Goal: Find specific page/section

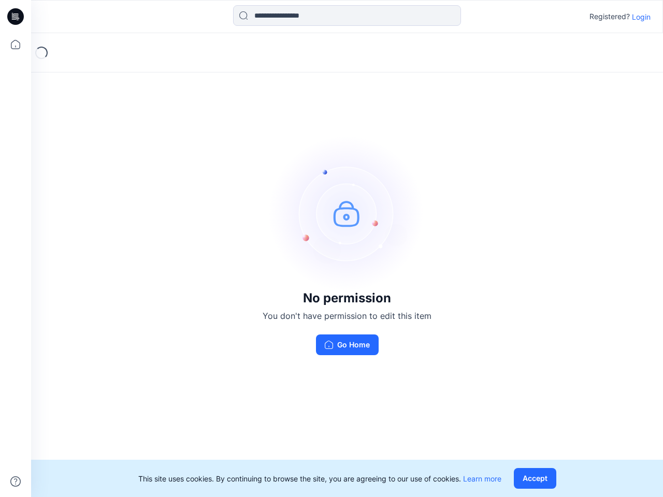
click at [331, 249] on img at bounding box center [346, 213] width 155 height 155
click at [16, 17] on icon at bounding box center [17, 17] width 4 height 1
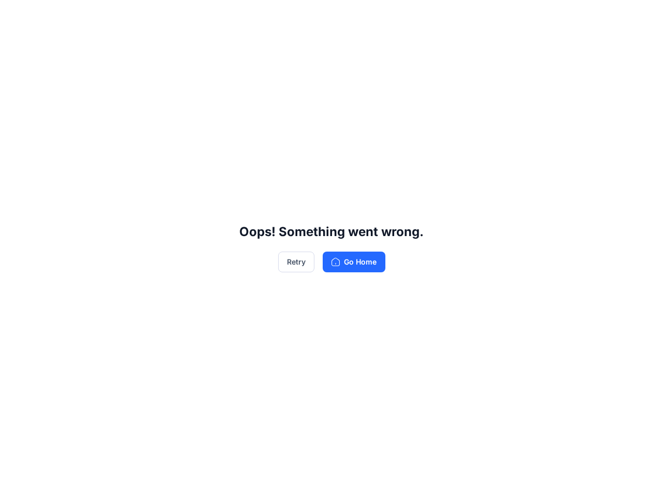
click at [16, 45] on div "Oops! Something went wrong. Retry Go Home" at bounding box center [331, 248] width 663 height 497
click at [16, 482] on div "Oops! Something went wrong. Retry Go Home" at bounding box center [331, 248] width 663 height 497
click at [347, 16] on div "Oops! Something went wrong. Retry Go Home" at bounding box center [331, 248] width 663 height 497
click at [641, 17] on div "Oops! Something went wrong. Retry Go Home" at bounding box center [331, 248] width 663 height 497
click at [537, 478] on div "Oops! Something went wrong. Retry Go Home" at bounding box center [331, 248] width 663 height 497
